Goal: Information Seeking & Learning: Check status

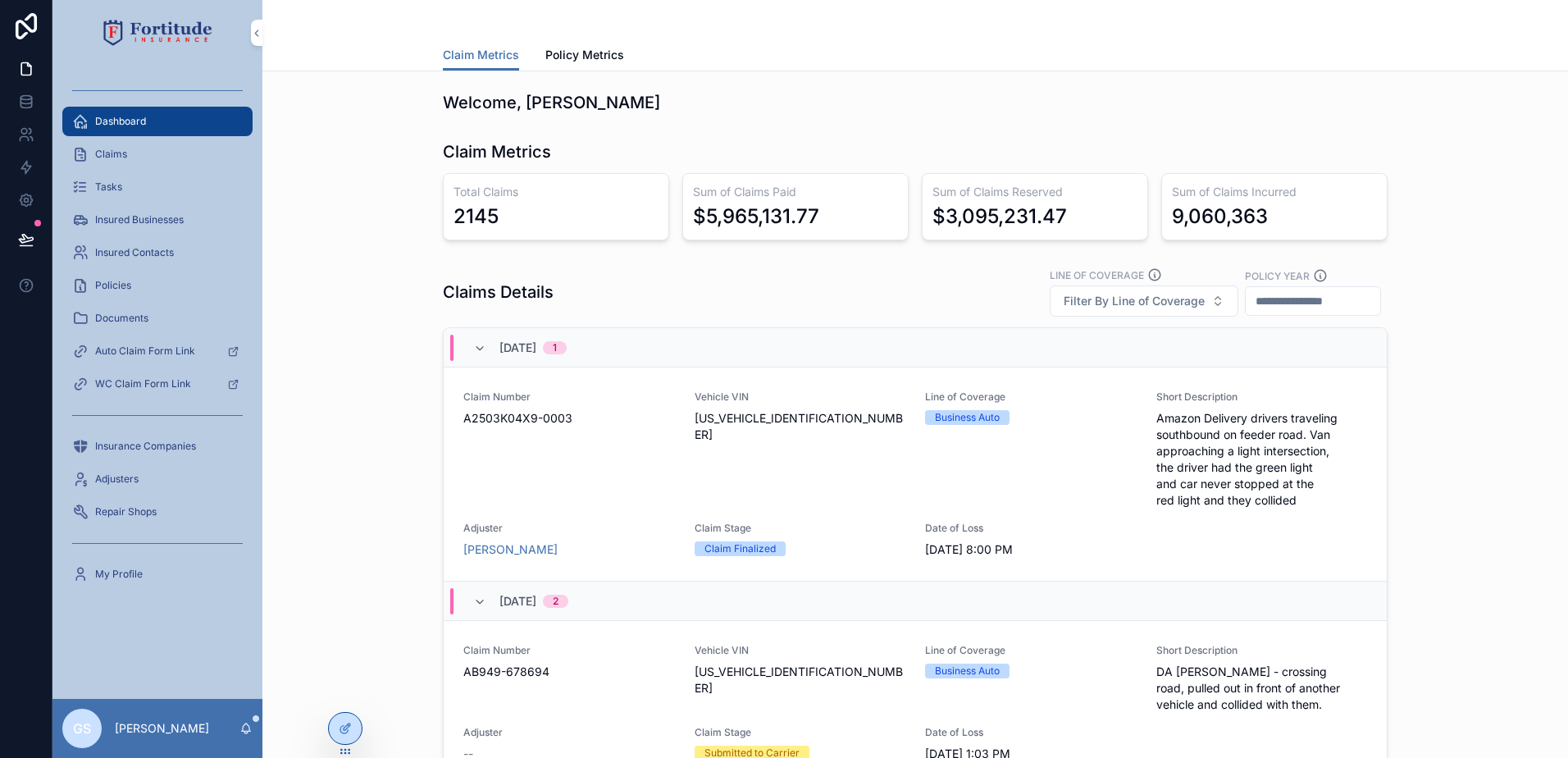
click at [157, 155] on div "Claims" at bounding box center [158, 154] width 171 height 27
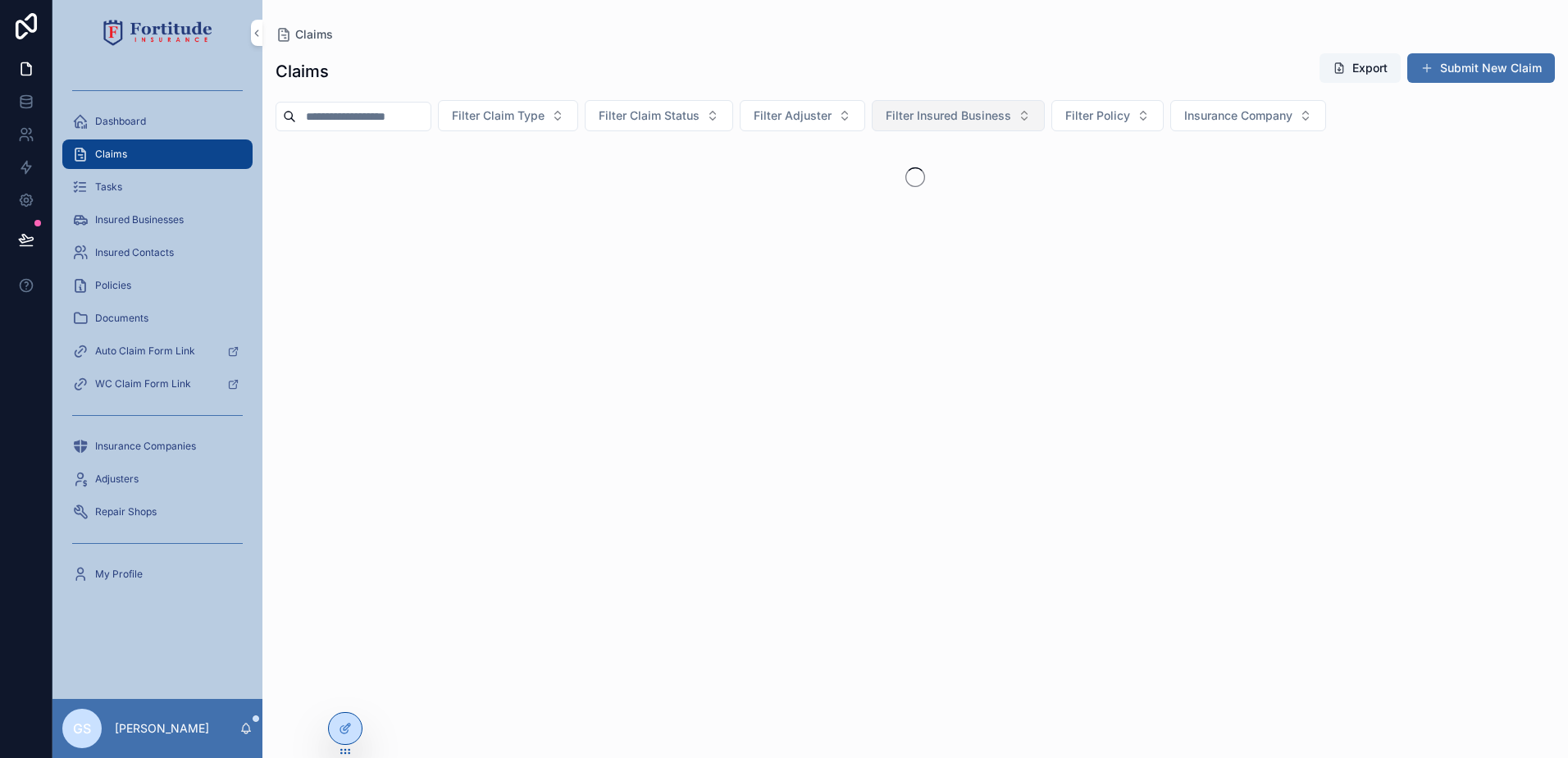
click at [1011, 117] on span "Filter Insured Business" at bounding box center [948, 115] width 126 height 16
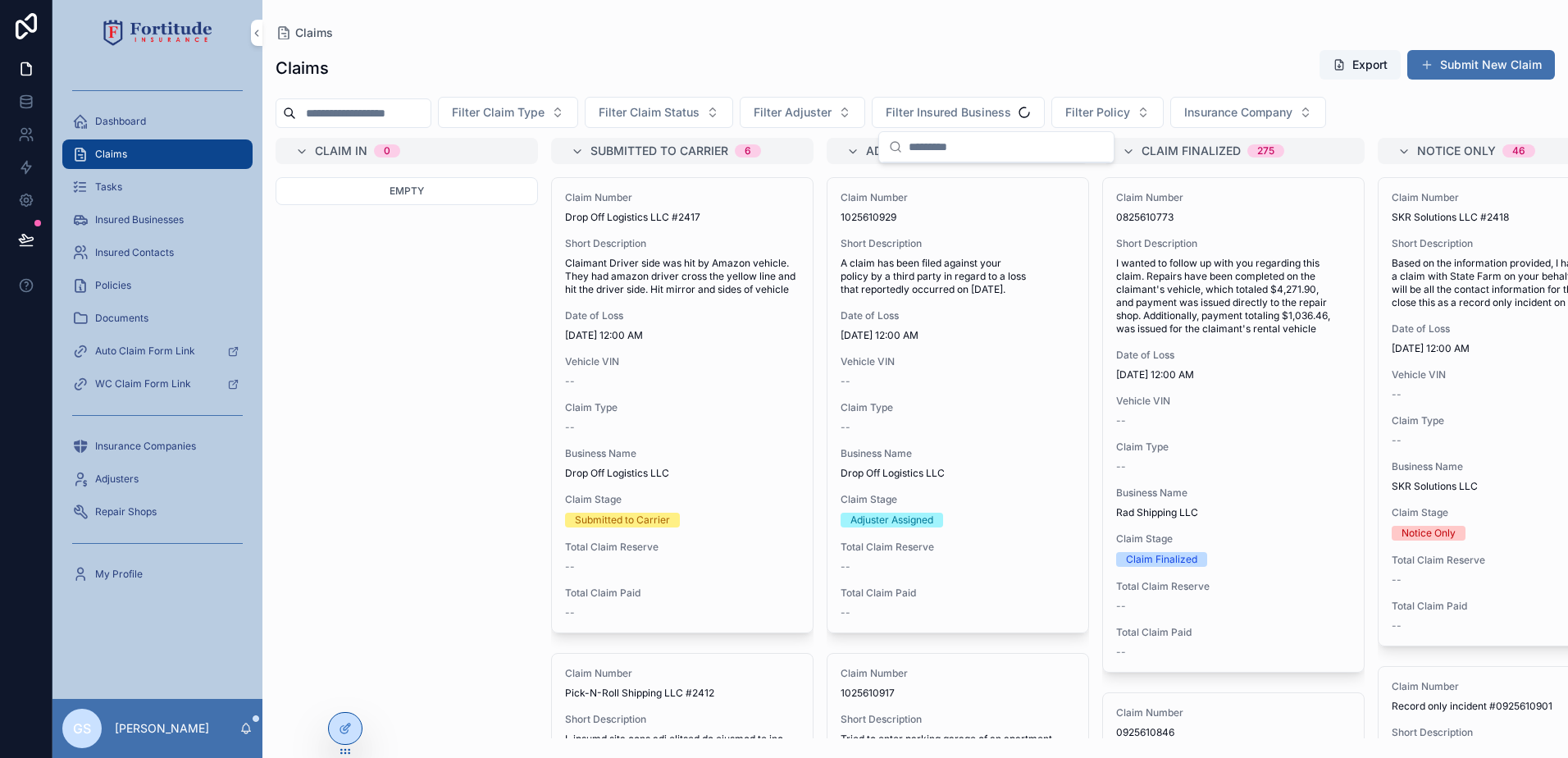
click at [1006, 150] on input "scrollable content" at bounding box center [1006, 147] width 195 height 29
type input "*****"
click at [955, 181] on span "Jak's Ds LLC" at bounding box center [924, 179] width 71 height 16
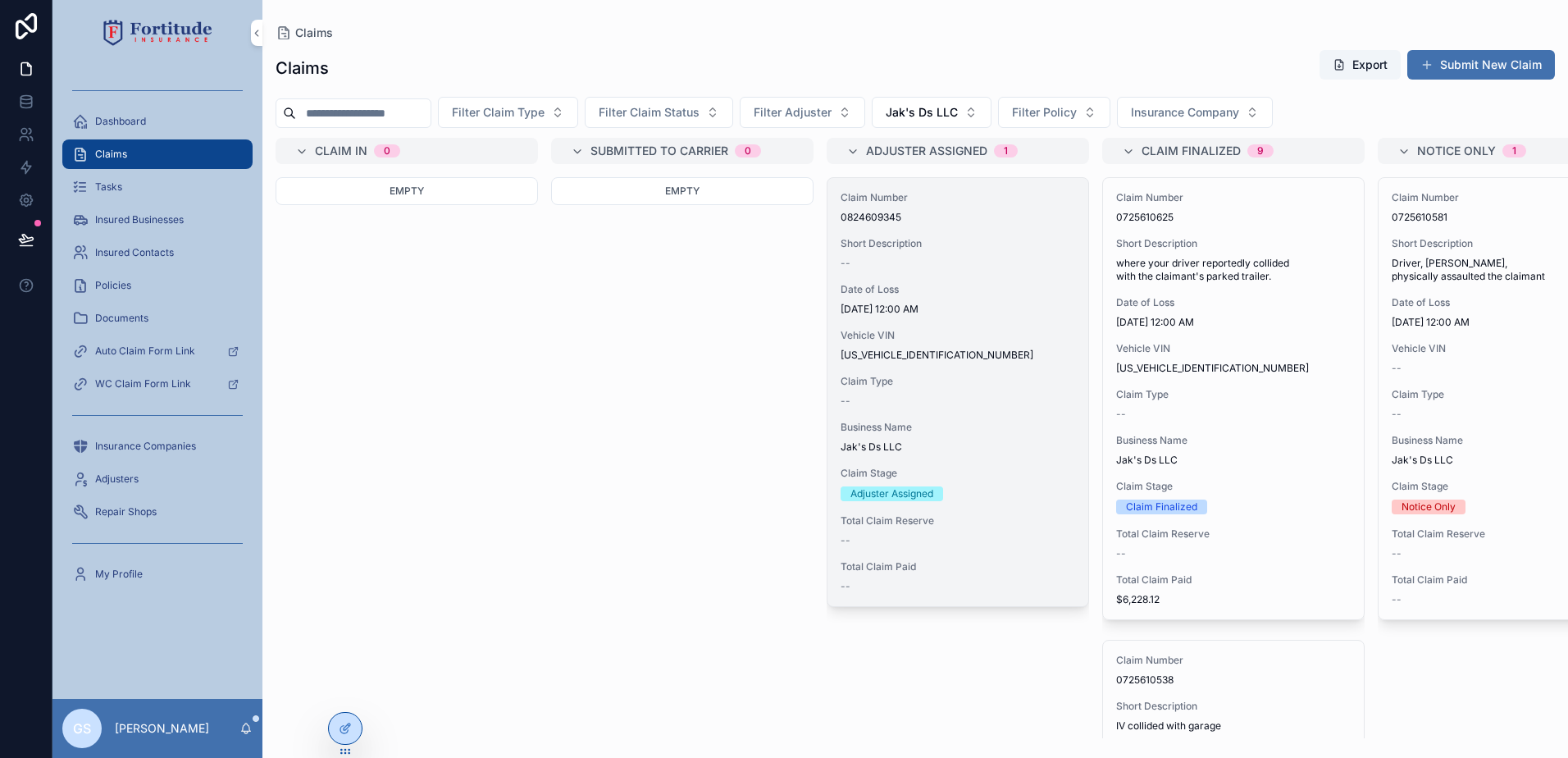
click at [988, 363] on div "Claim Number 0824609345 Short Description -- Date of Loss [DATE] 12:00 AM Vehic…" at bounding box center [958, 391] width 260 height 428
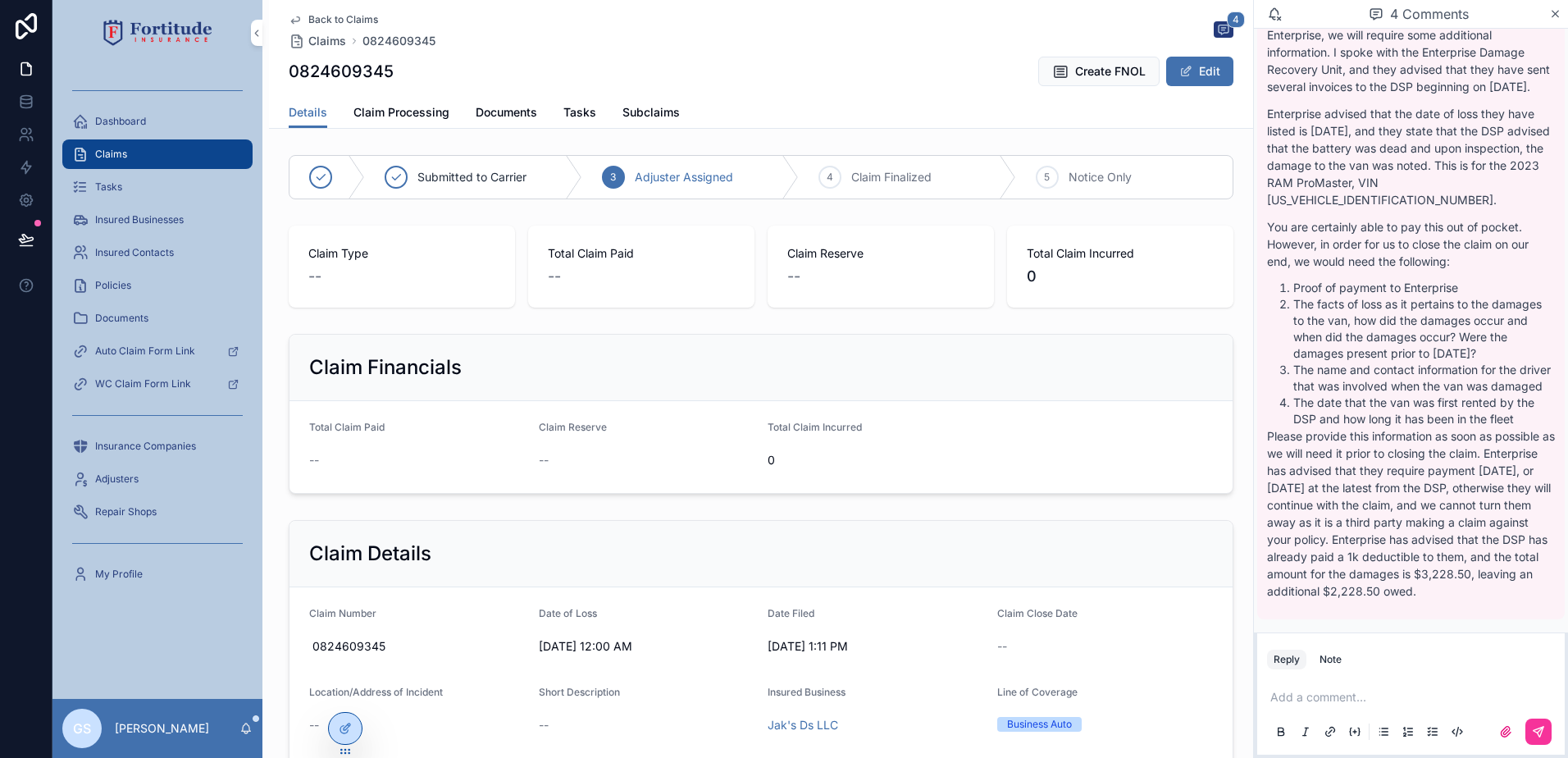
click at [315, 16] on span "Back to Claims" at bounding box center [343, 19] width 70 height 13
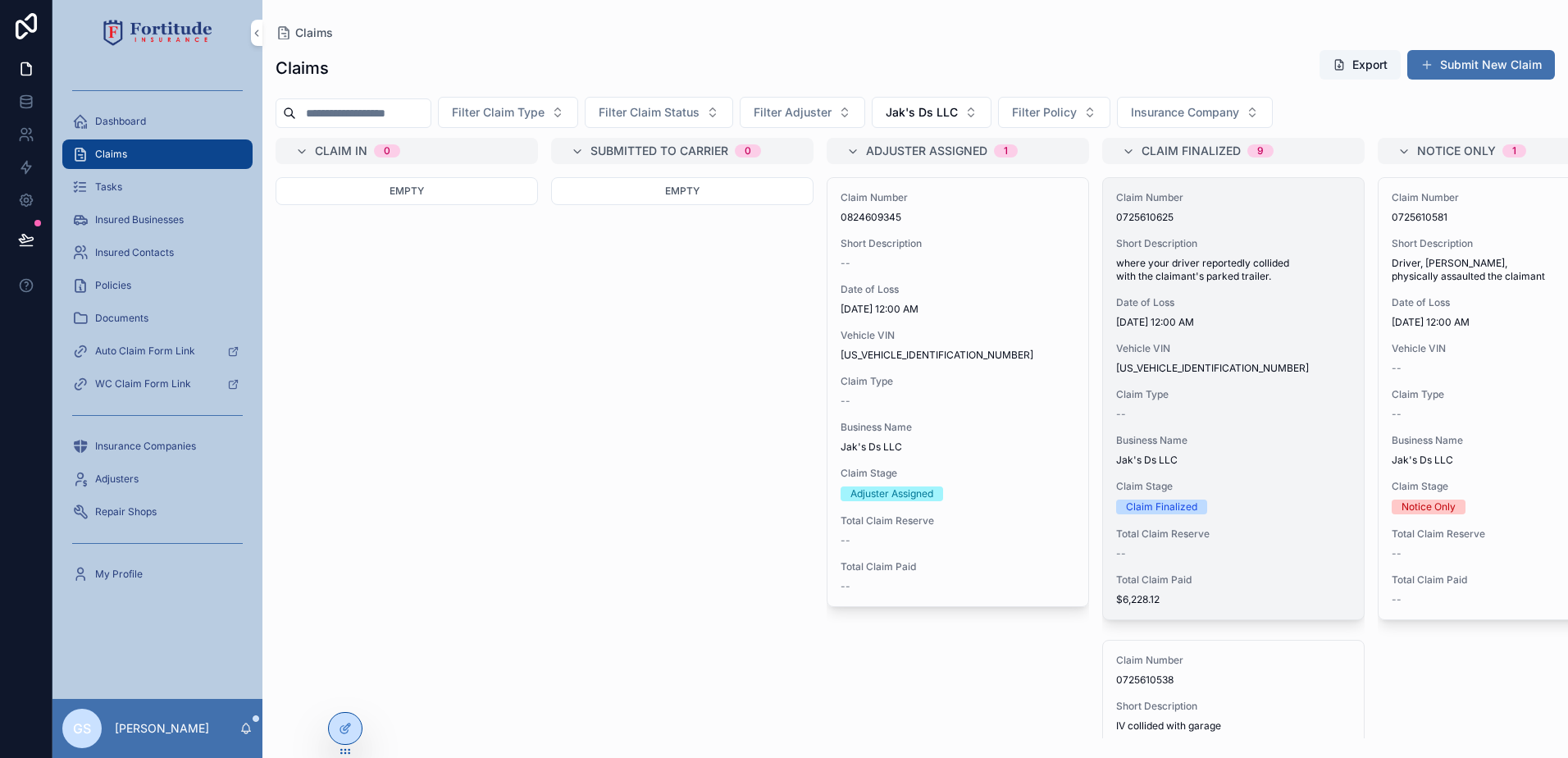
click at [1221, 420] on div "--" at bounding box center [1234, 414] width 235 height 13
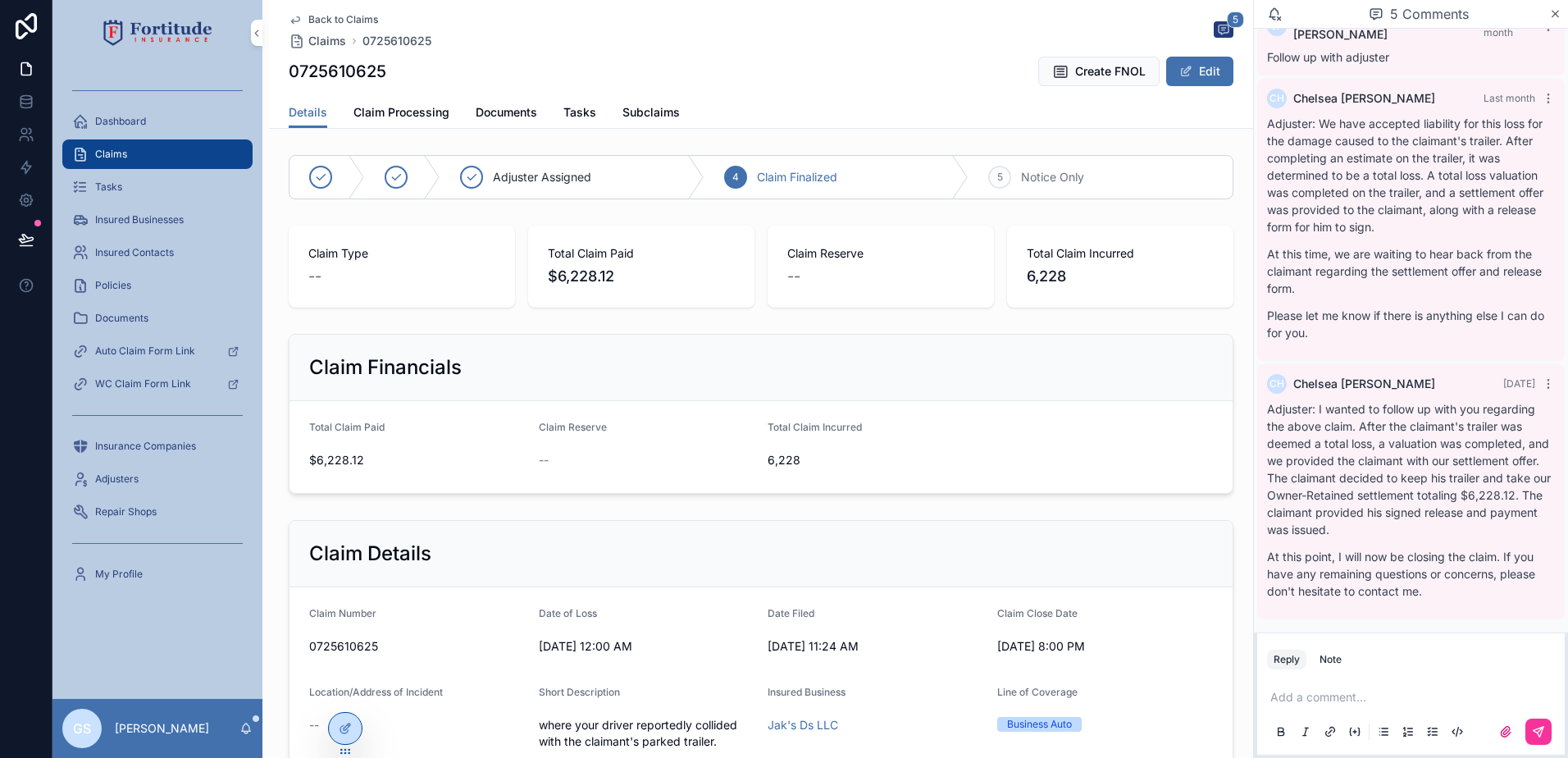
click at [348, 19] on span "Back to Claims" at bounding box center [343, 19] width 70 height 13
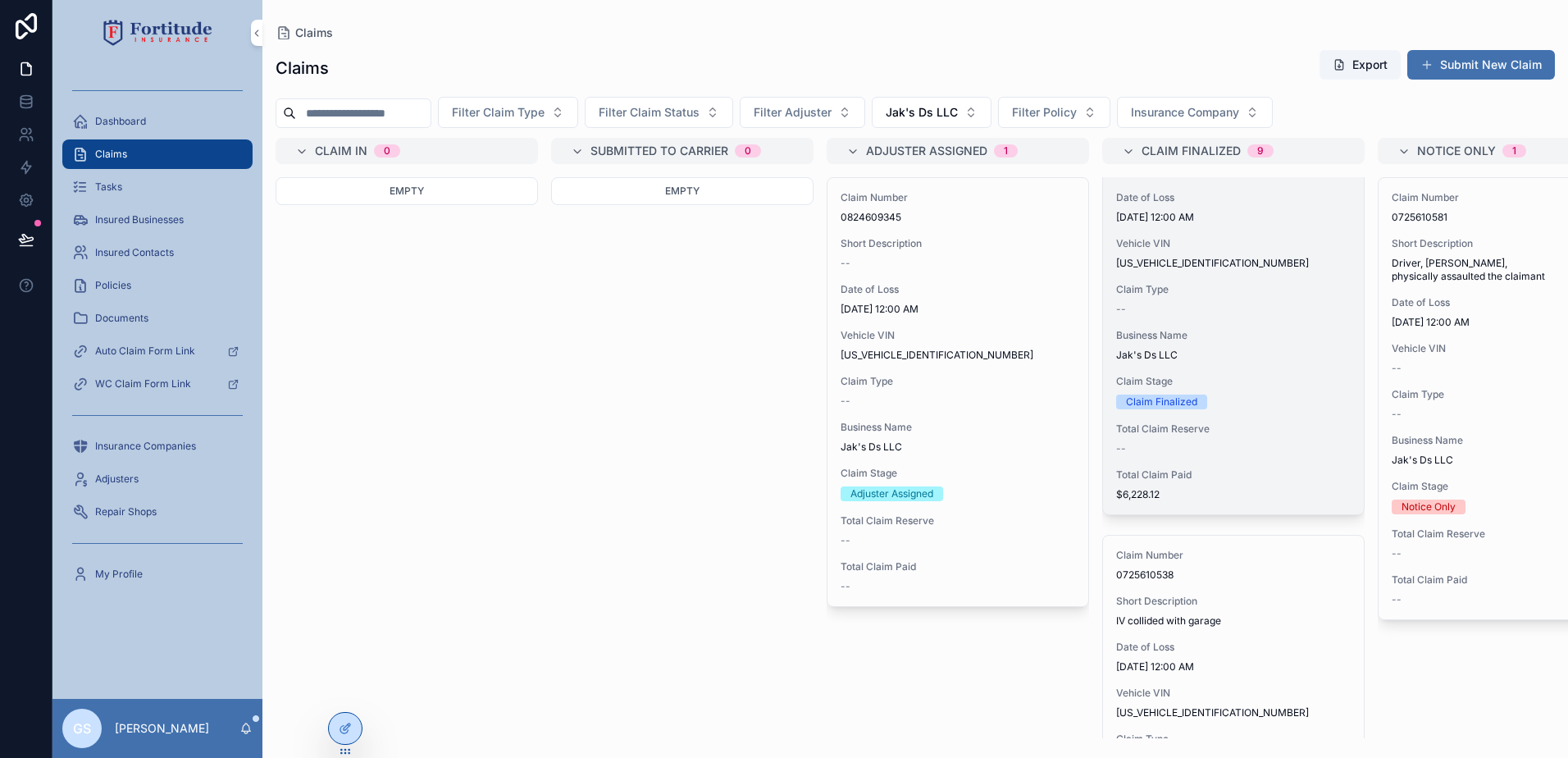
scroll to position [328, 0]
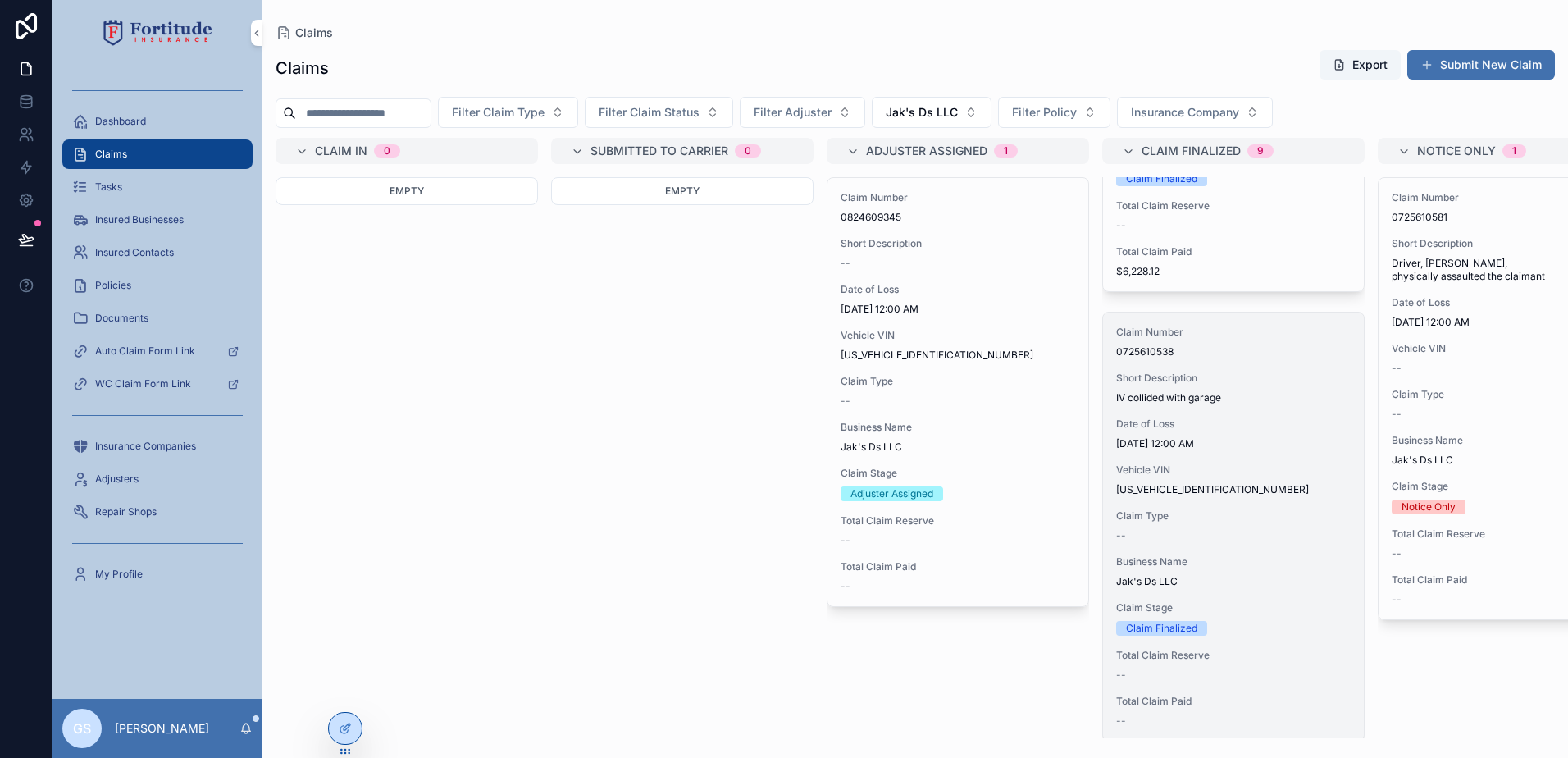
click at [1234, 423] on span "Date of Loss" at bounding box center [1234, 423] width 235 height 13
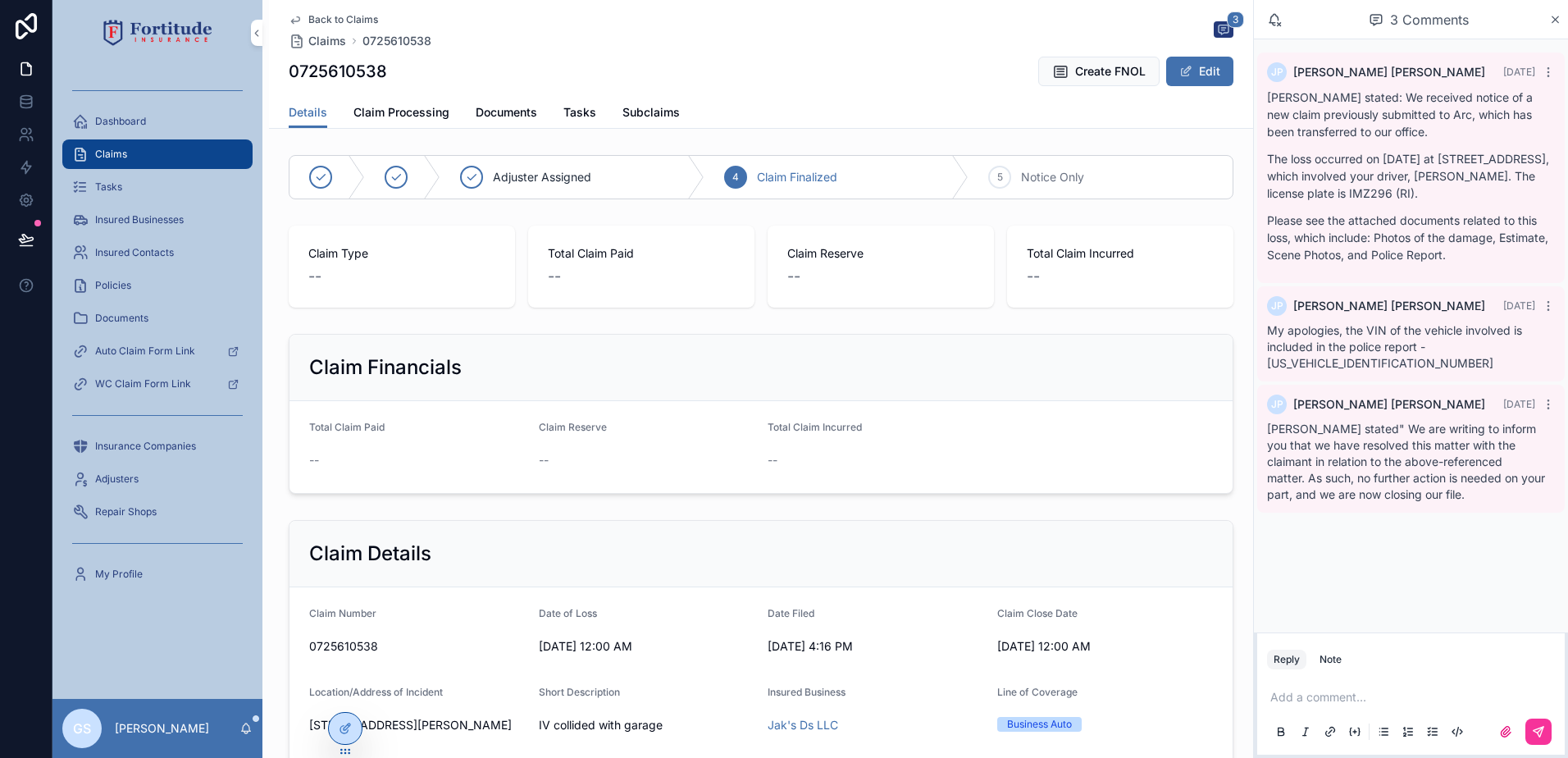
click at [476, 115] on span "Documents" at bounding box center [506, 113] width 61 height 16
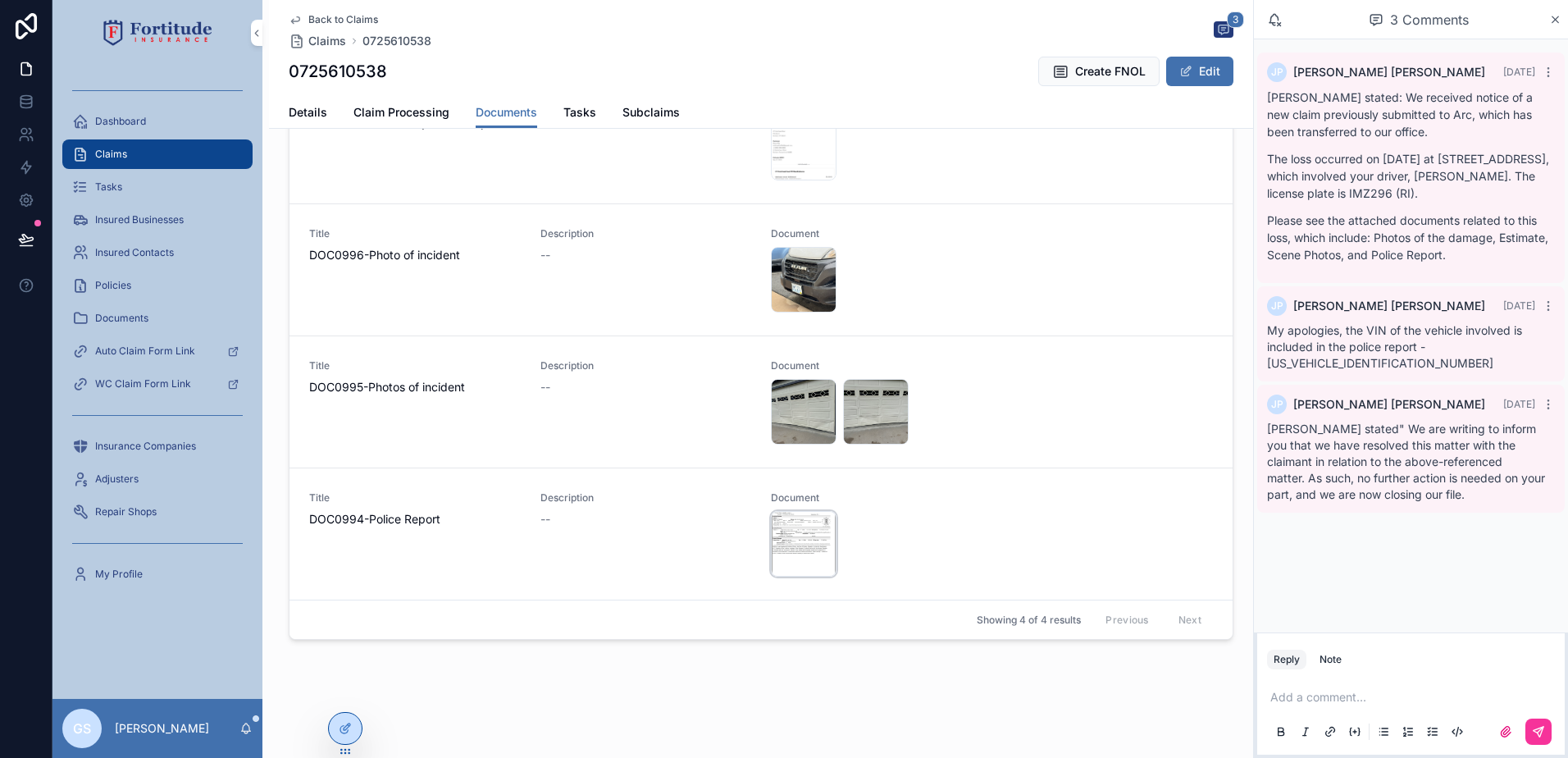
click at [784, 552] on div "7fa20890-29bf-468e-8626-176fed510fb9-CT-Police-Report- .jpg" at bounding box center [804, 544] width 66 height 66
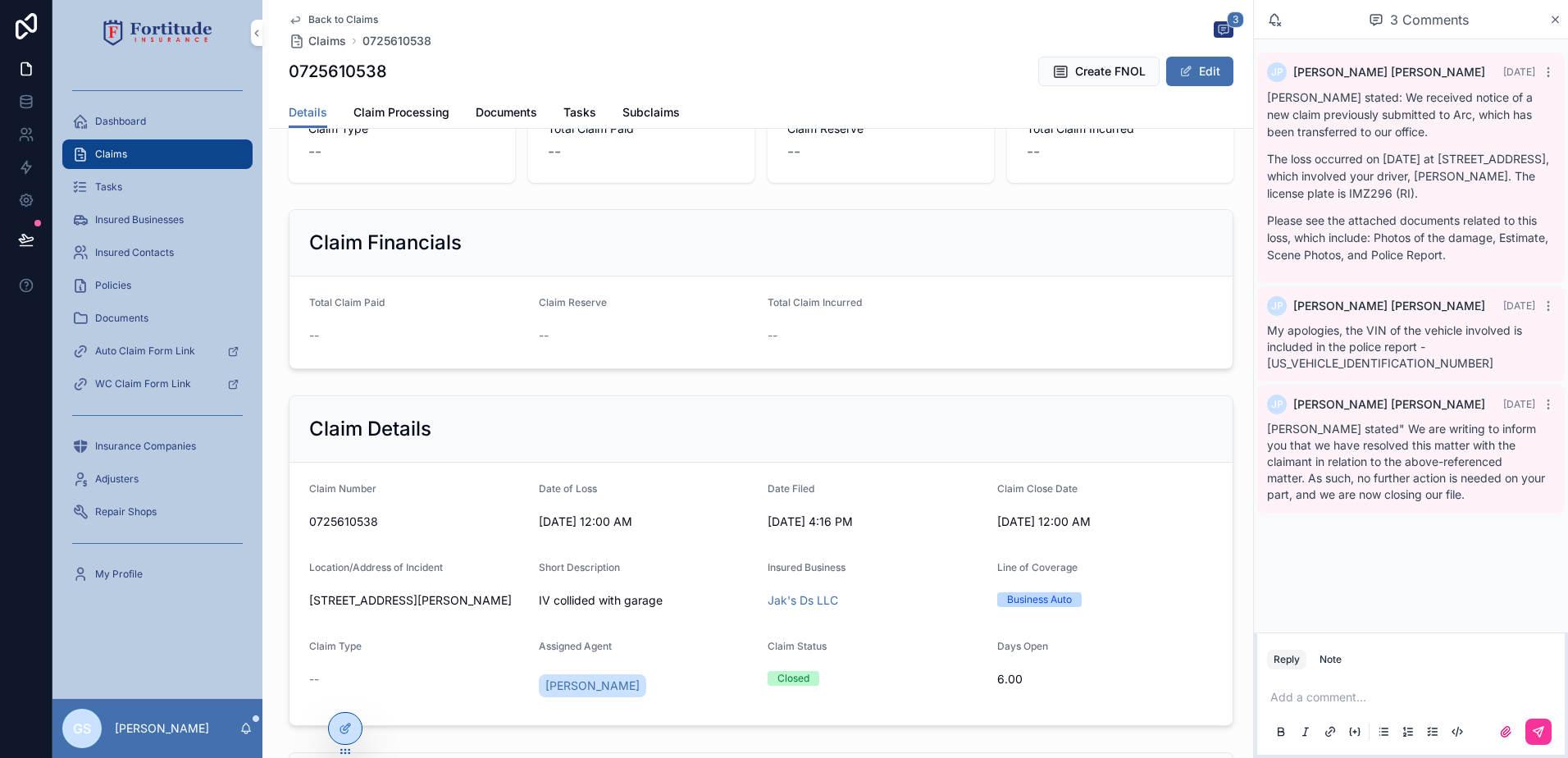
click at [328, 21] on span "Back to Claims" at bounding box center [343, 19] width 70 height 13
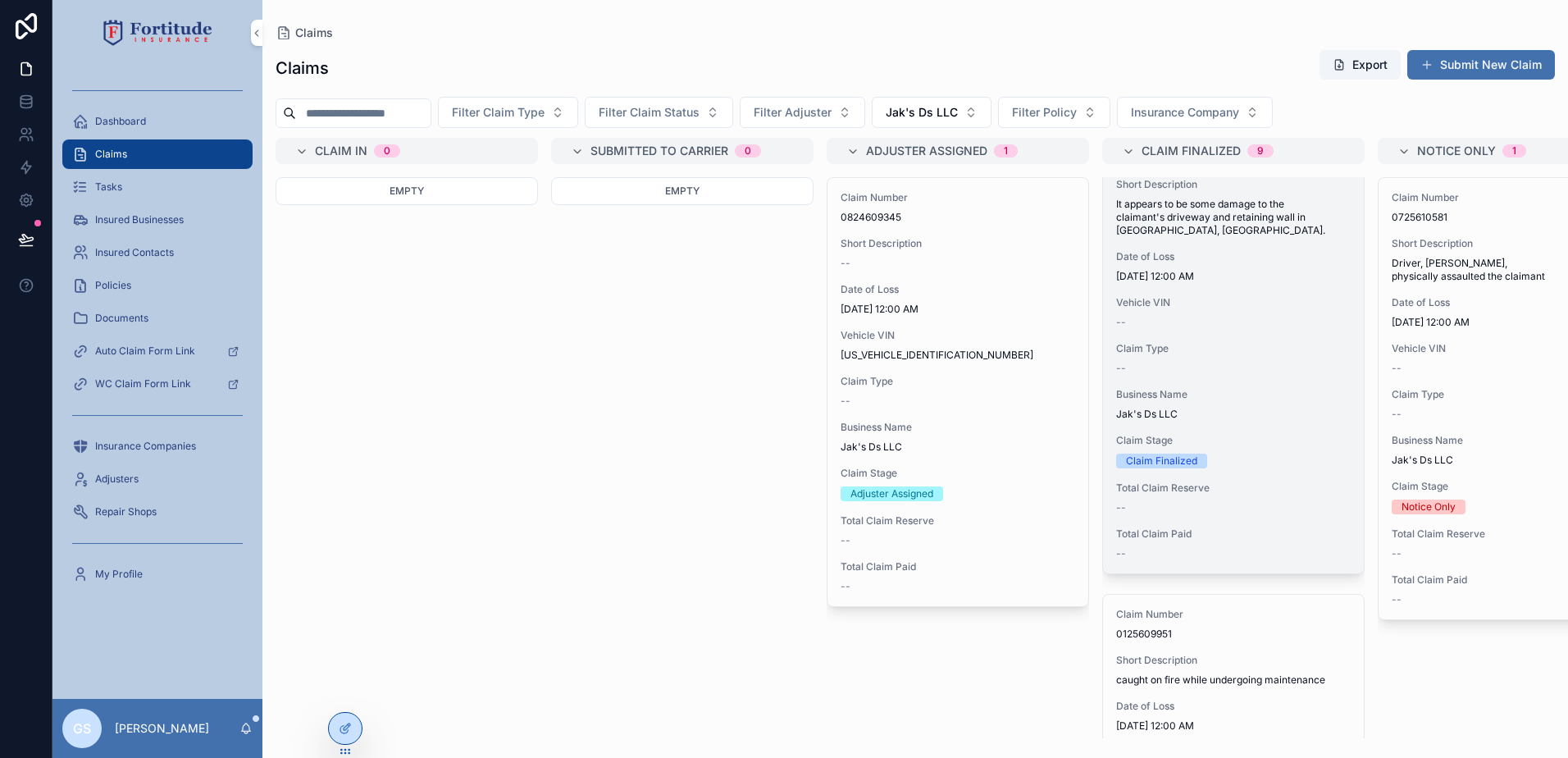
scroll to position [983, 0]
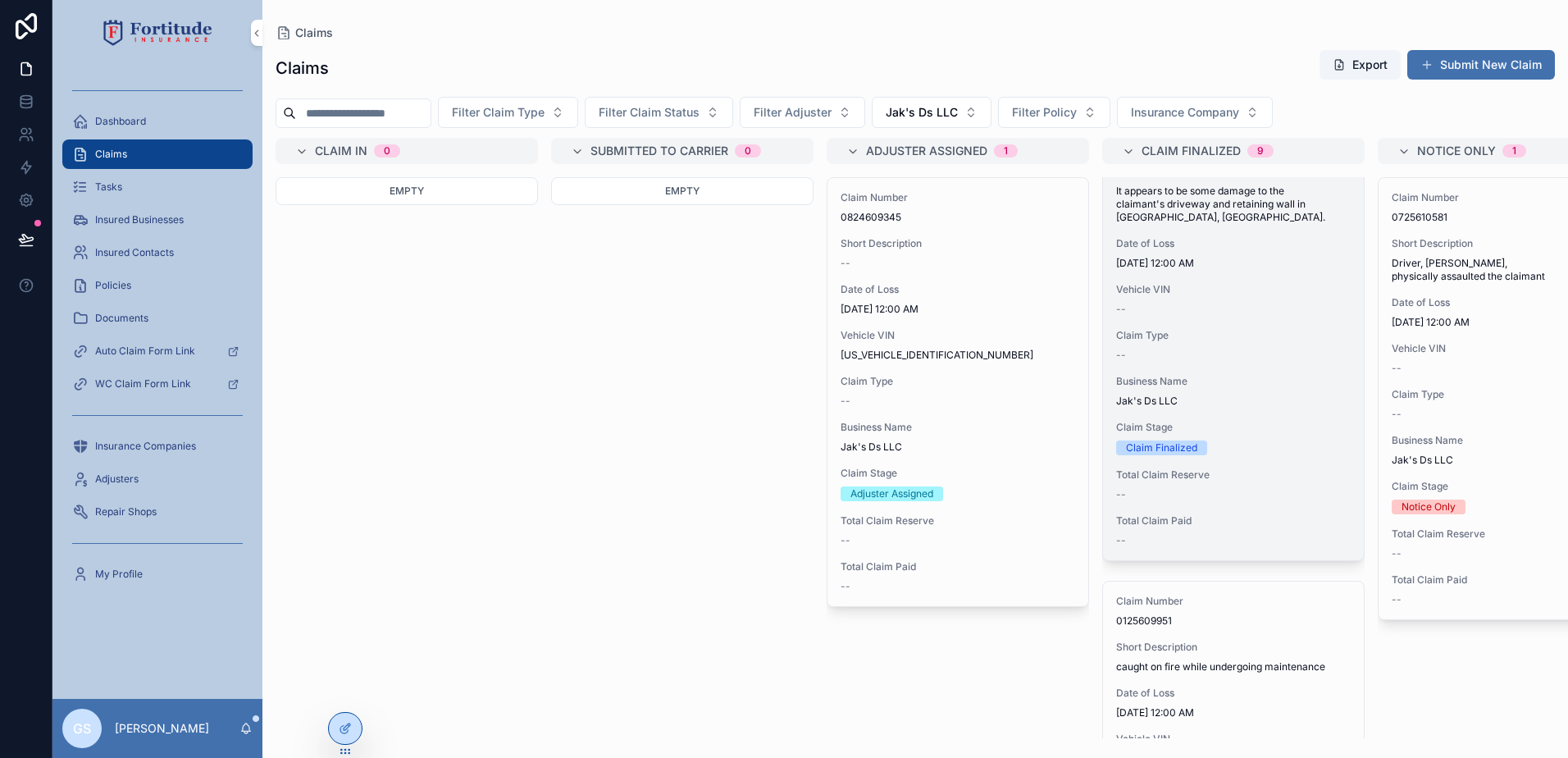
click at [1296, 356] on div "Claim Number 0625610422 Short Description It appears to be some damage to the c…" at bounding box center [1233, 333] width 260 height 455
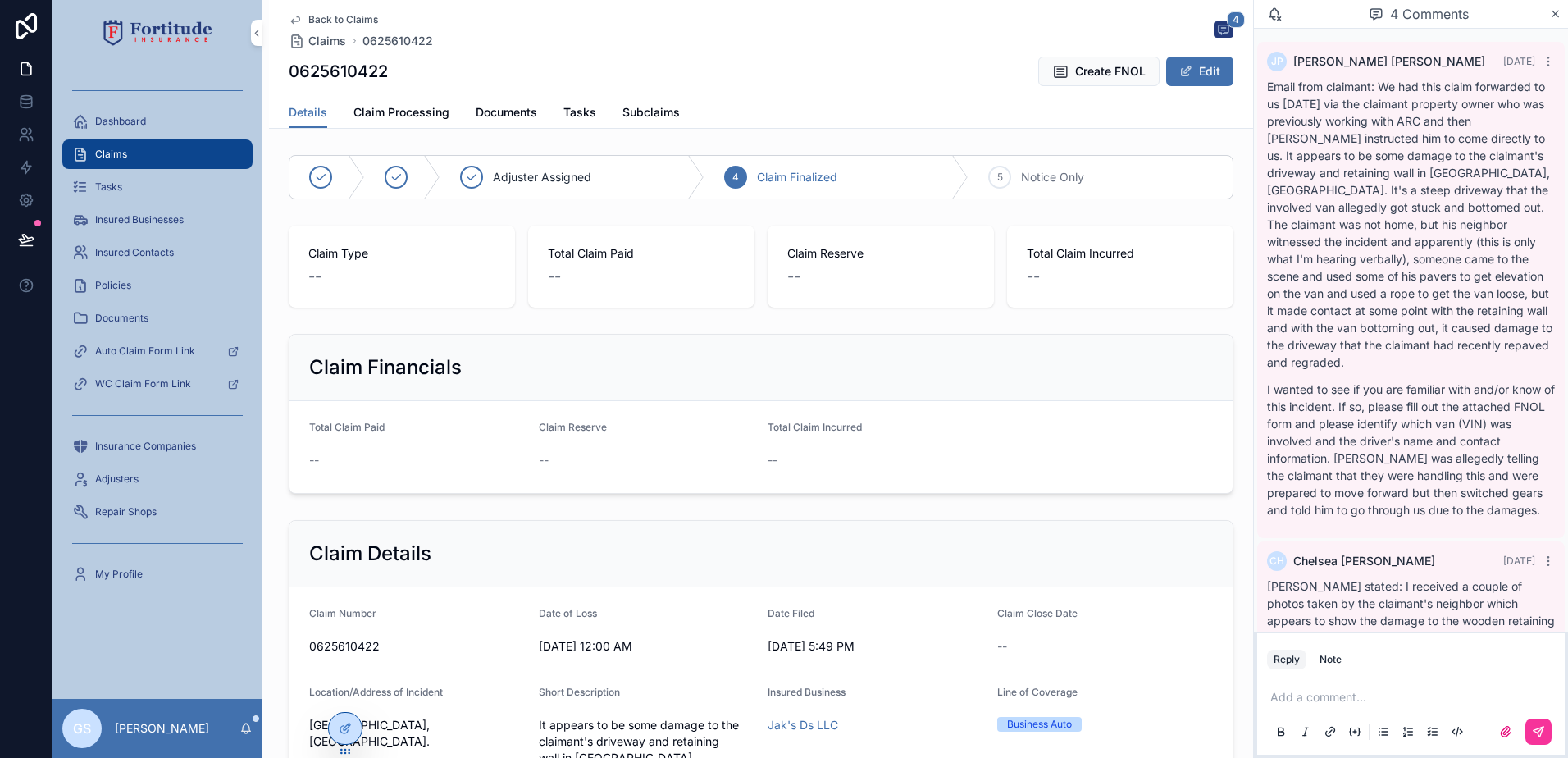
drag, startPoint x: 1427, startPoint y: 330, endPoint x: 1373, endPoint y: 220, distance: 122.5
click at [1373, 220] on p "Email from claimant: We had this claim forwarded to us [DATE] via the claimant …" at bounding box center [1411, 224] width 288 height 292
drag, startPoint x: 1450, startPoint y: 150, endPoint x: 1419, endPoint y: 113, distance: 48.3
click at [1419, 113] on p "Email from claimant: We had this claim forwarded to us [DATE] via the claimant …" at bounding box center [1411, 224] width 288 height 292
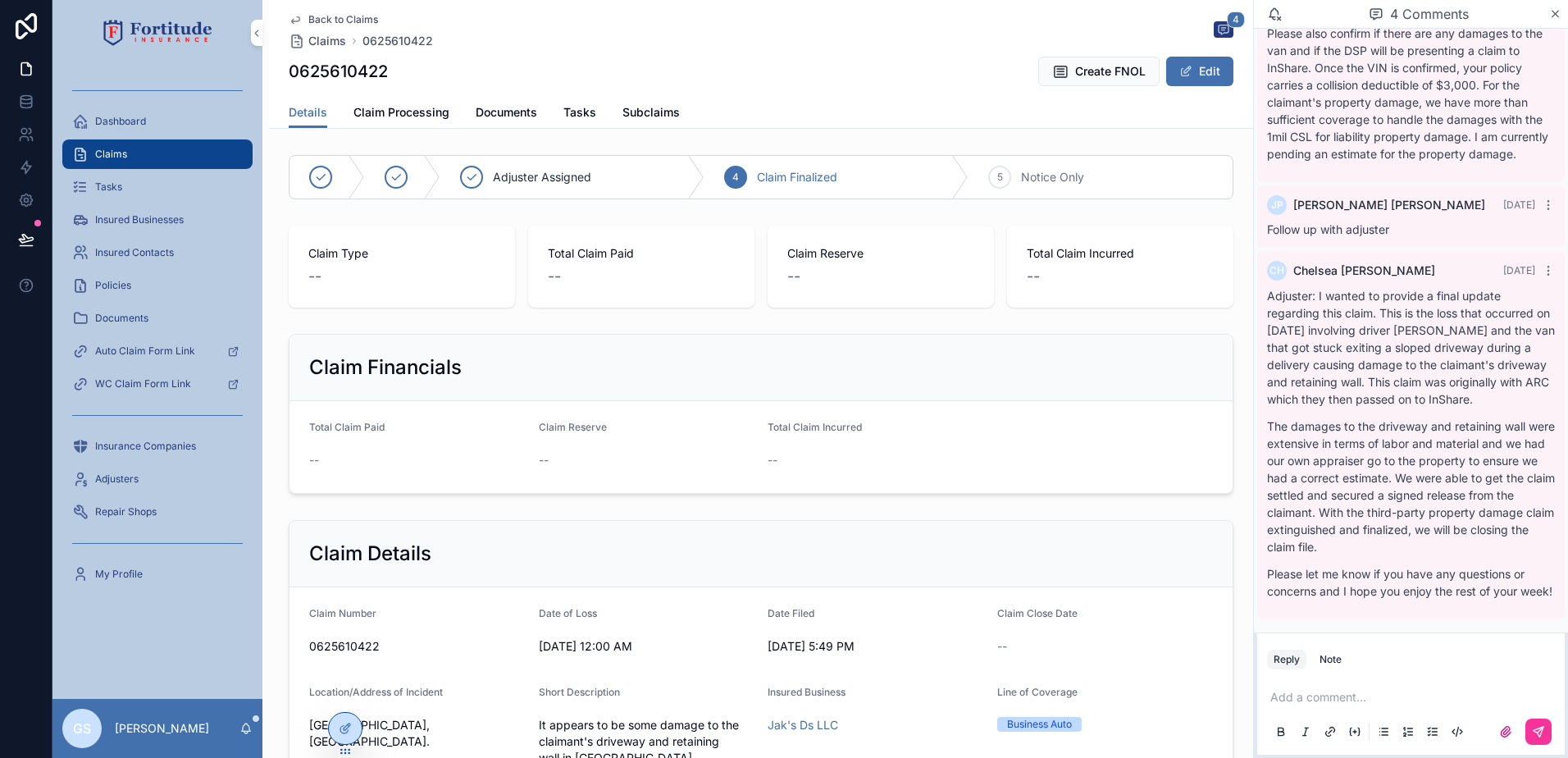
scroll to position [769, 0]
click at [368, 16] on span "Back to Claims" at bounding box center [343, 19] width 70 height 13
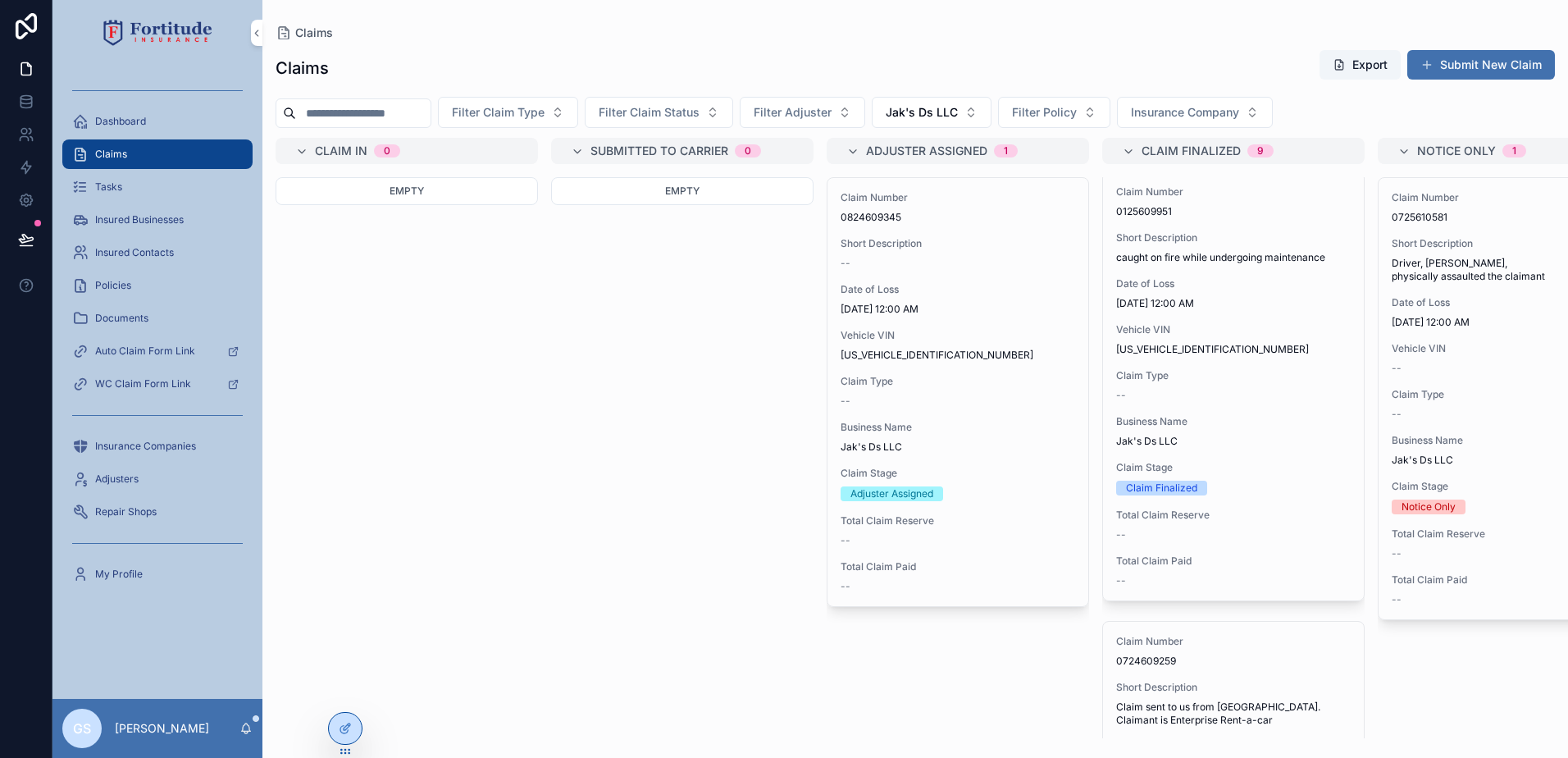
scroll to position [1394, 0]
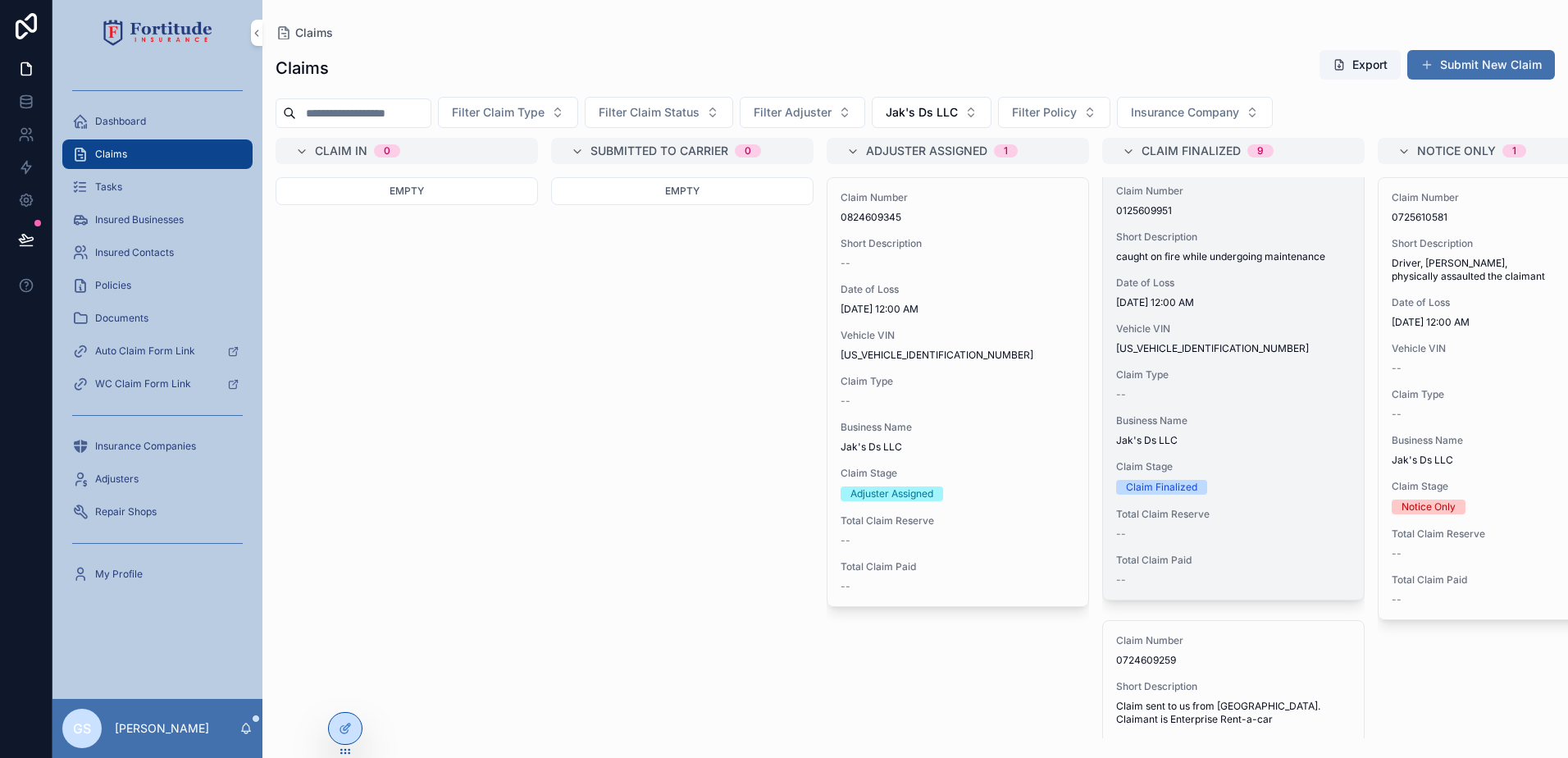
click at [1301, 278] on div "Date of Loss [DATE] 12:00 AM" at bounding box center [1234, 292] width 235 height 33
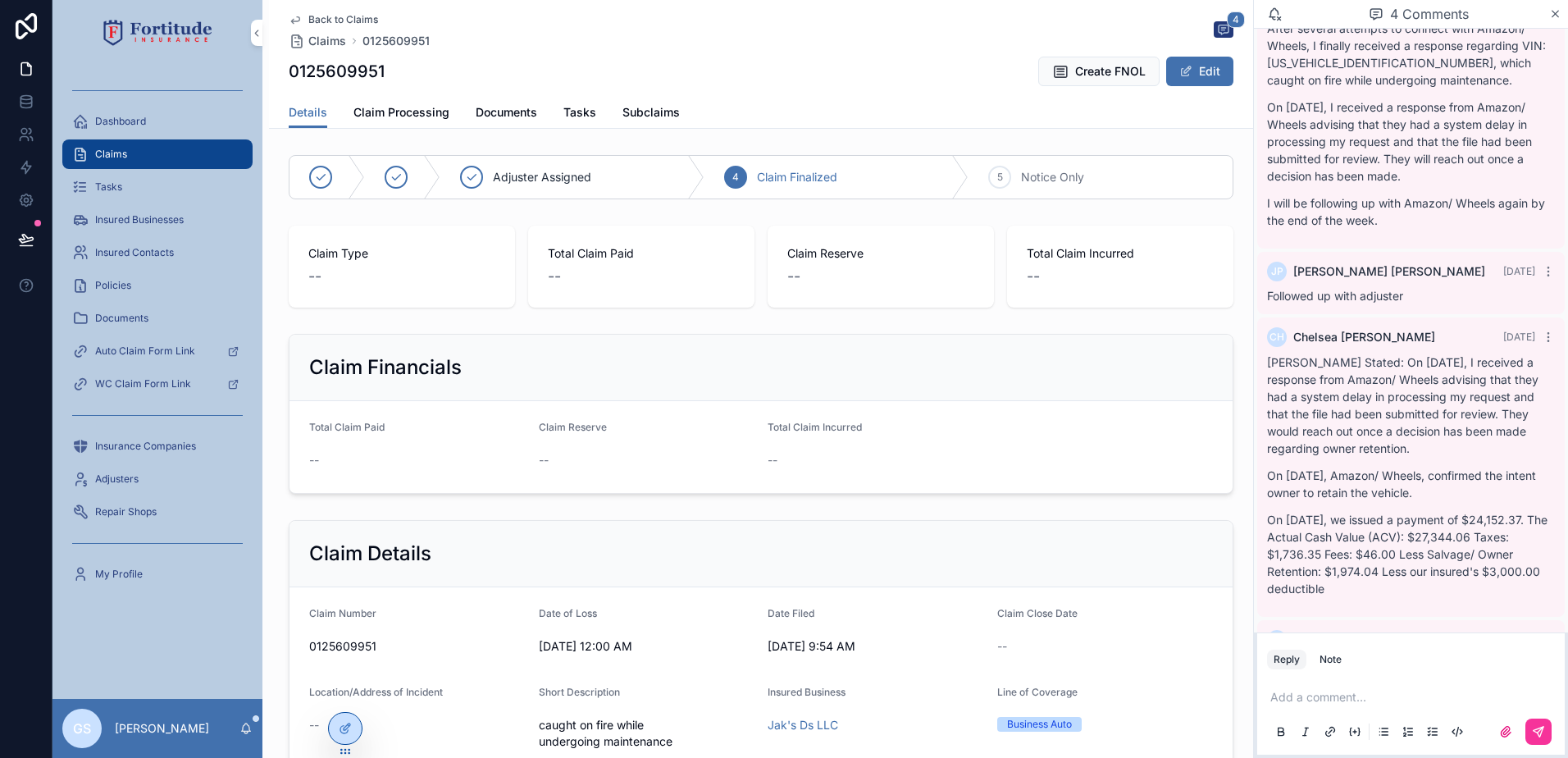
scroll to position [272, 0]
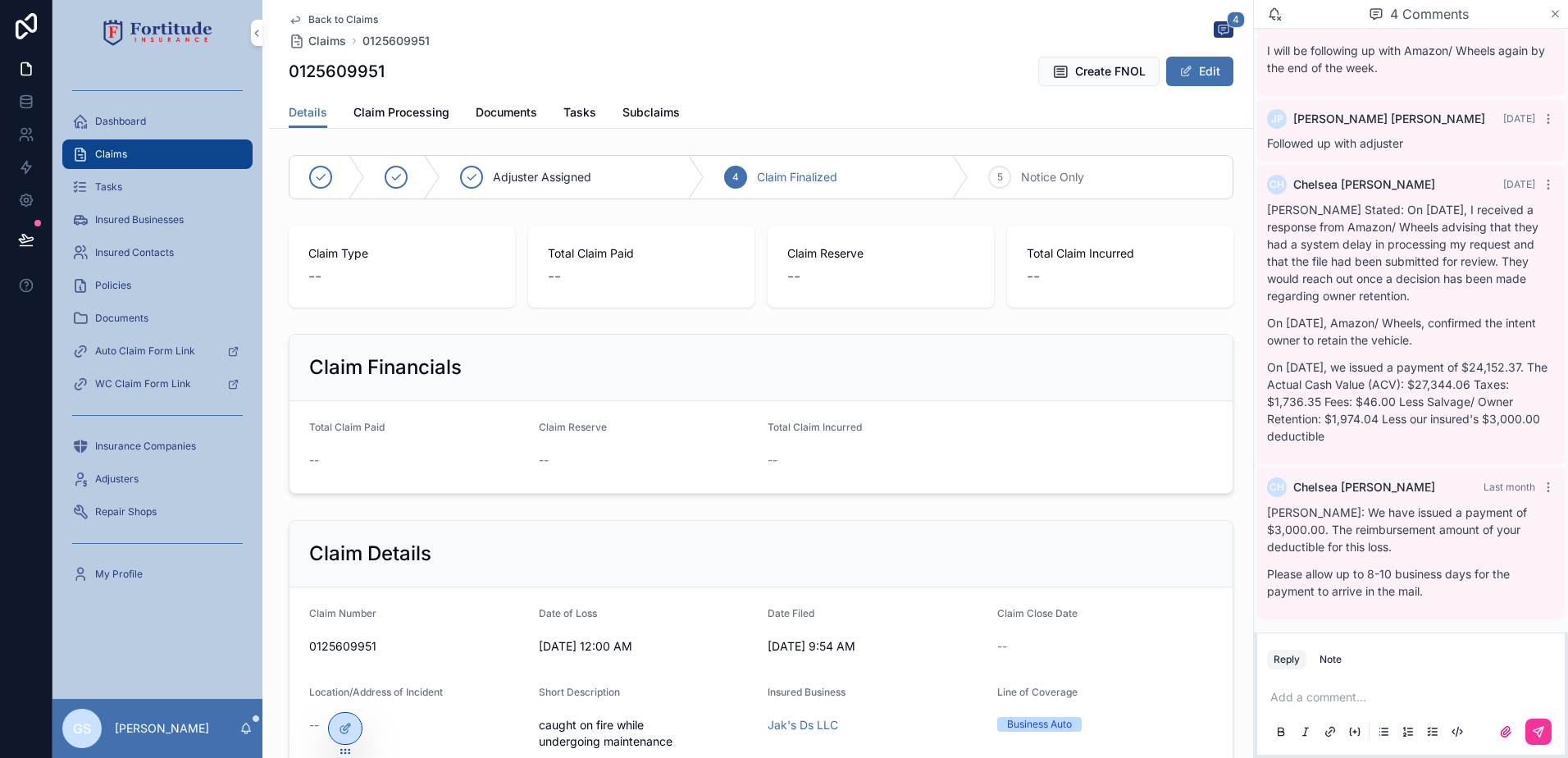
click at [1552, 13] on icon "scrollable content" at bounding box center [1555, 14] width 12 height 13
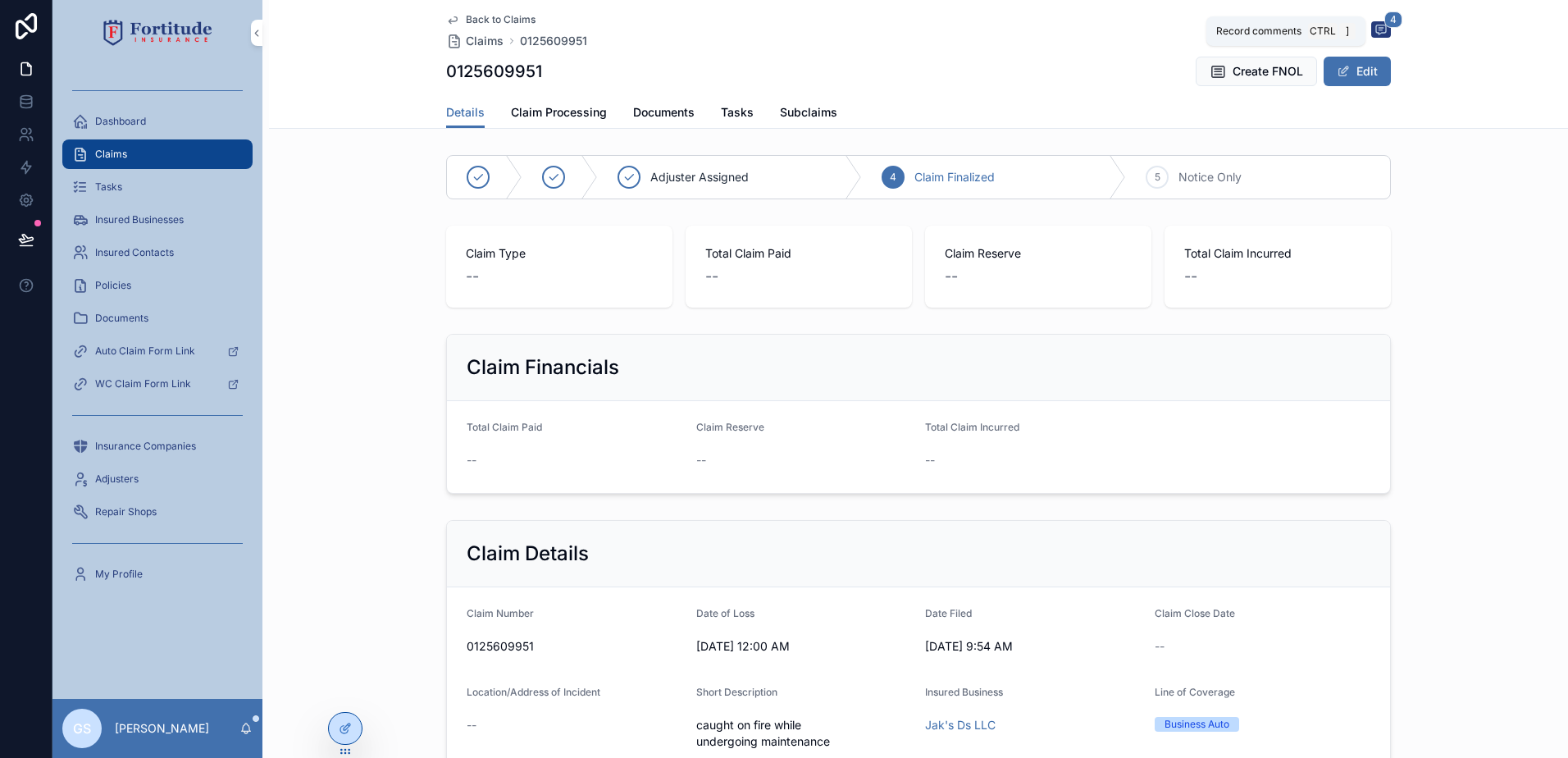
click at [1386, 27] on span "4" at bounding box center [1394, 20] width 18 height 16
